Goal: Task Accomplishment & Management: Use online tool/utility

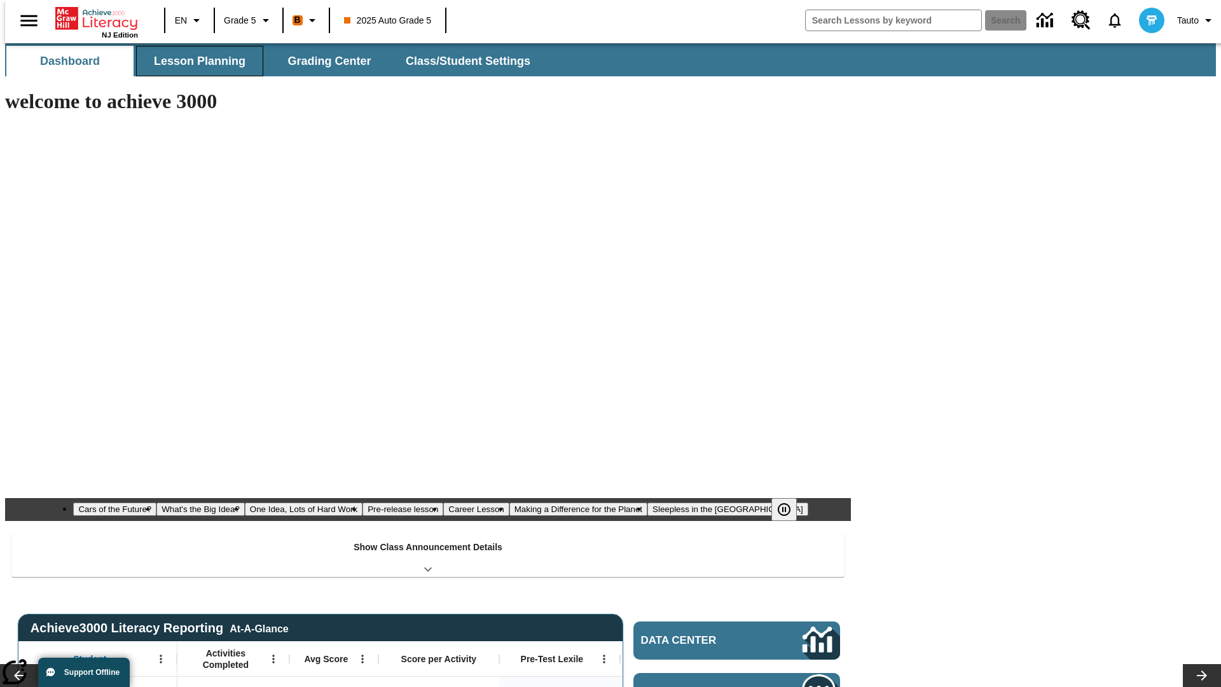
click at [195, 61] on button "Lesson Planning" at bounding box center [199, 61] width 127 height 31
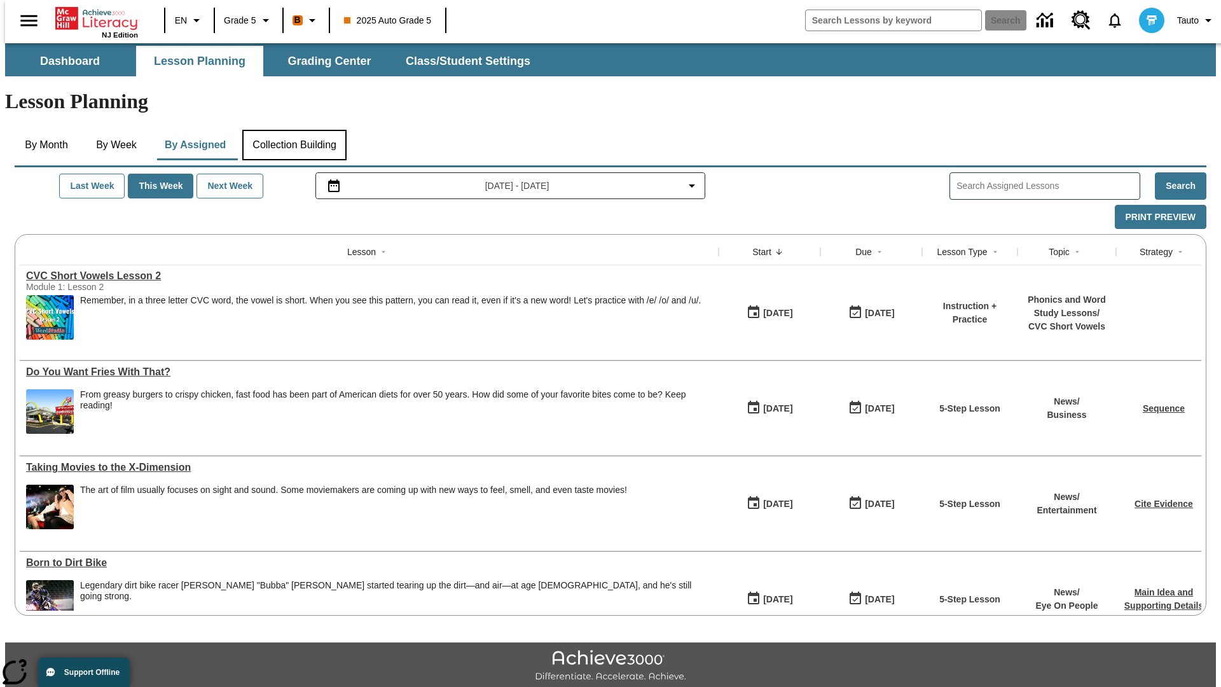
click at [294, 130] on button "Collection Building" at bounding box center [294, 145] width 104 height 31
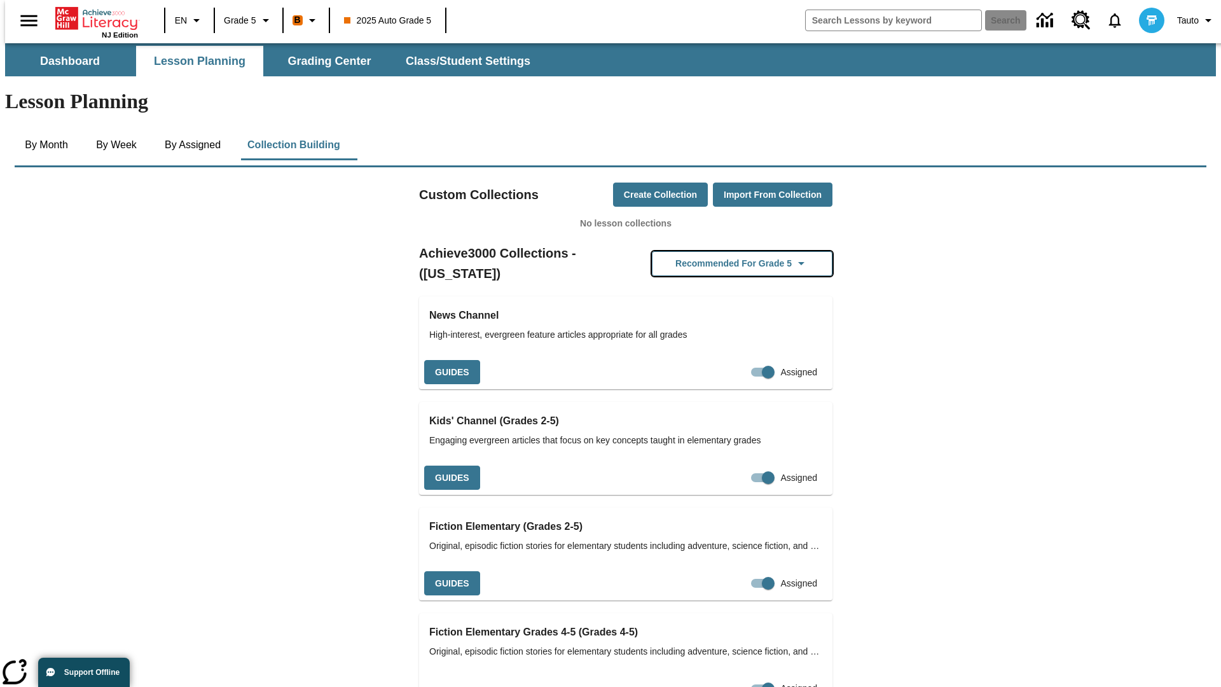
click at [722, 251] on button "Recommended for Grade 5" at bounding box center [742, 263] width 181 height 25
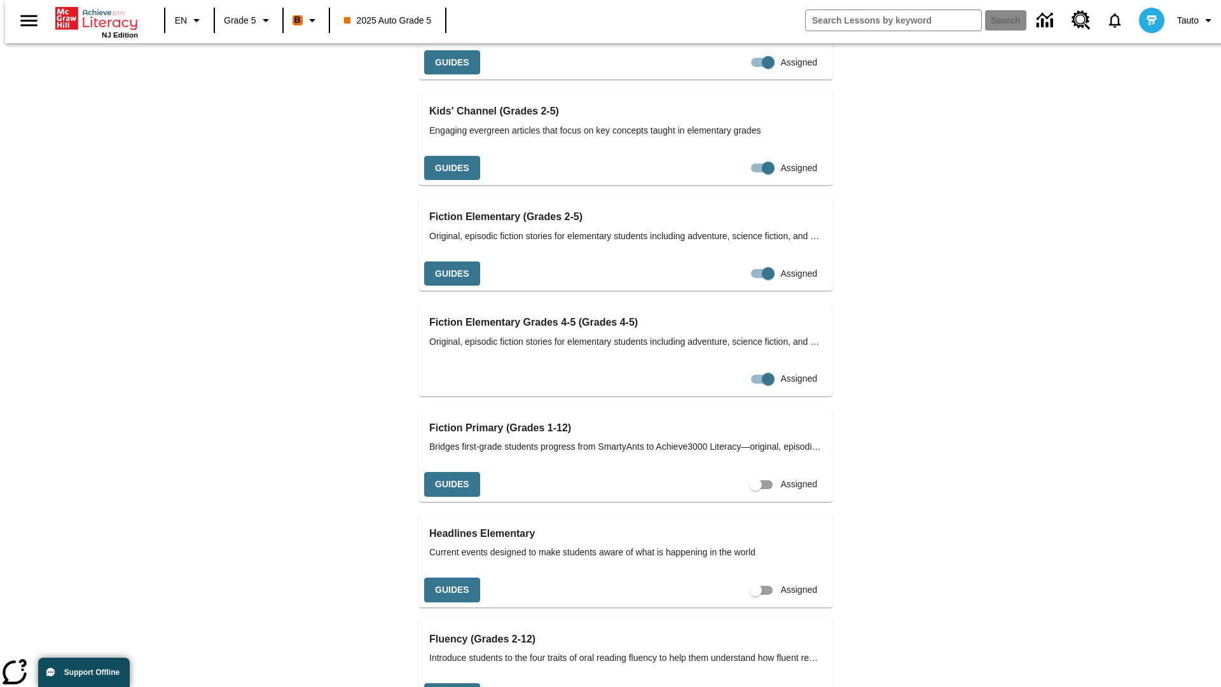
click at [732, 74] on input "Assigned" at bounding box center [768, 62] width 72 height 24
checkbox input "false"
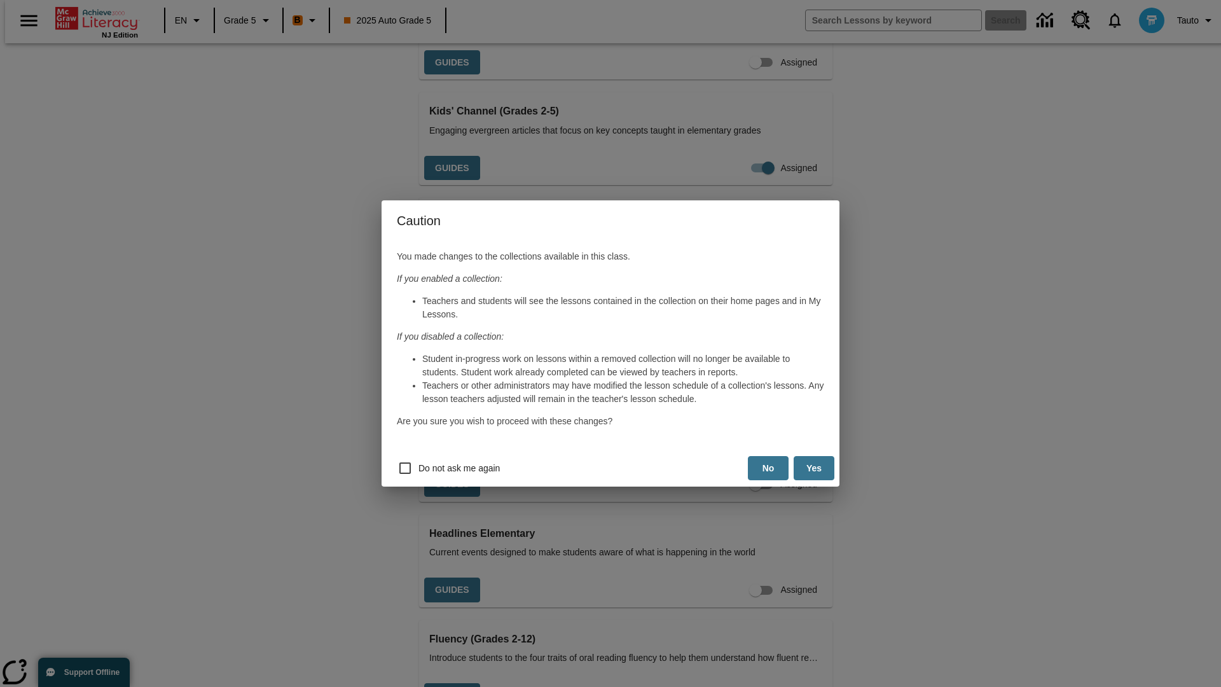
scroll to position [0, 0]
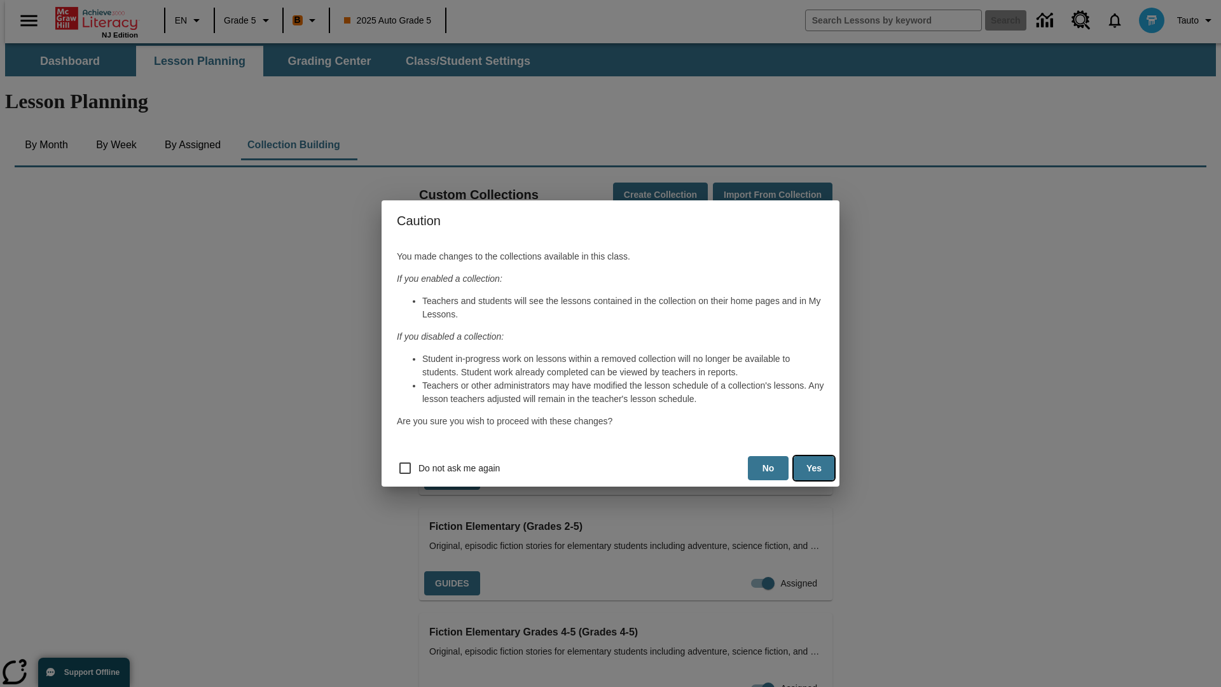
click at [814, 468] on button "Yes" at bounding box center [814, 468] width 41 height 25
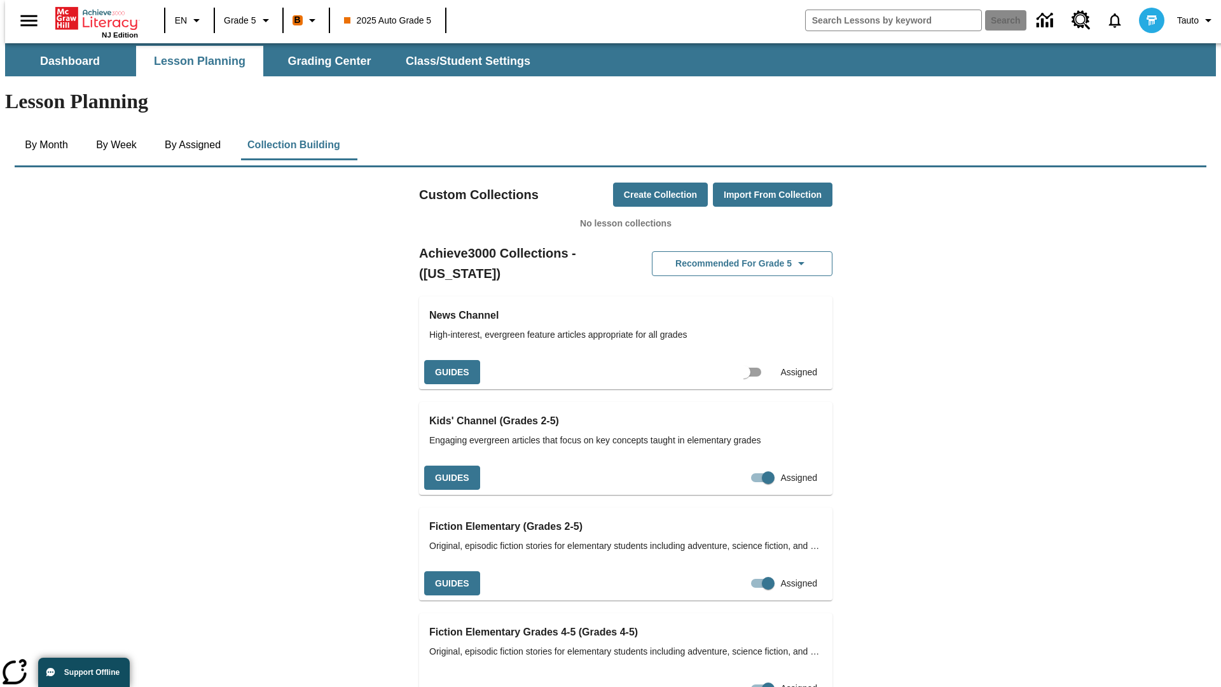
scroll to position [0, 11]
click at [733, 360] on input "Assigned" at bounding box center [755, 372] width 72 height 24
checkbox input "true"
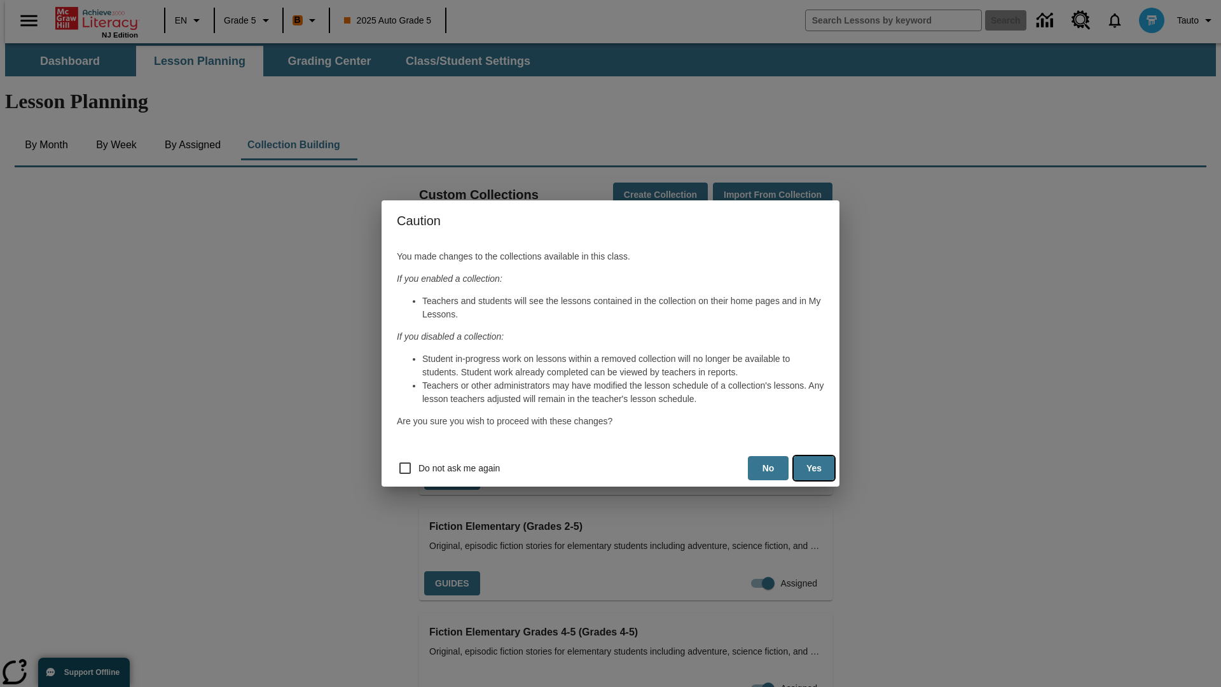
click at [814, 468] on button "Yes" at bounding box center [814, 468] width 41 height 25
